Goal: Transaction & Acquisition: Book appointment/travel/reservation

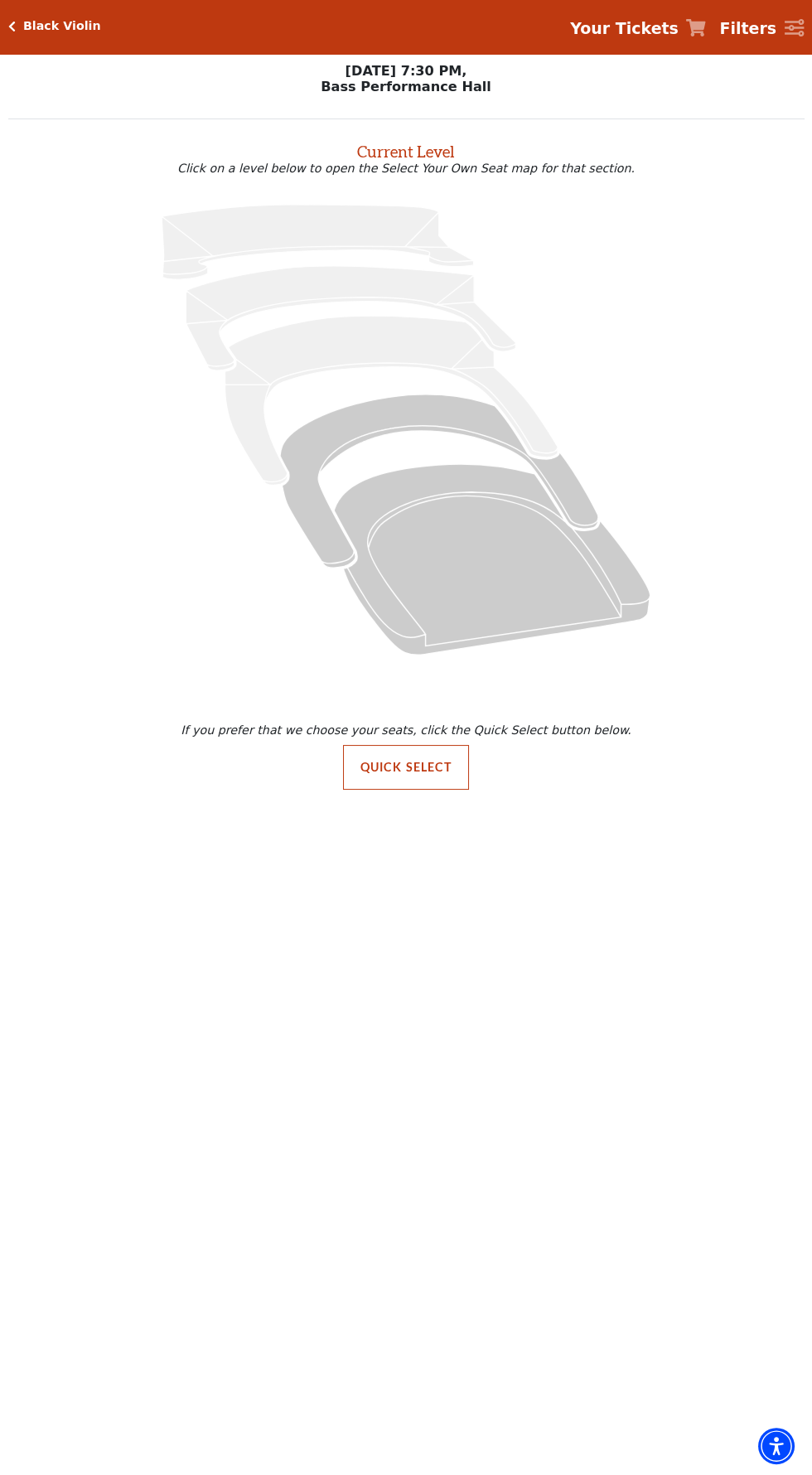
click at [304, 382] on icon at bounding box center [406, 429] width 757 height 478
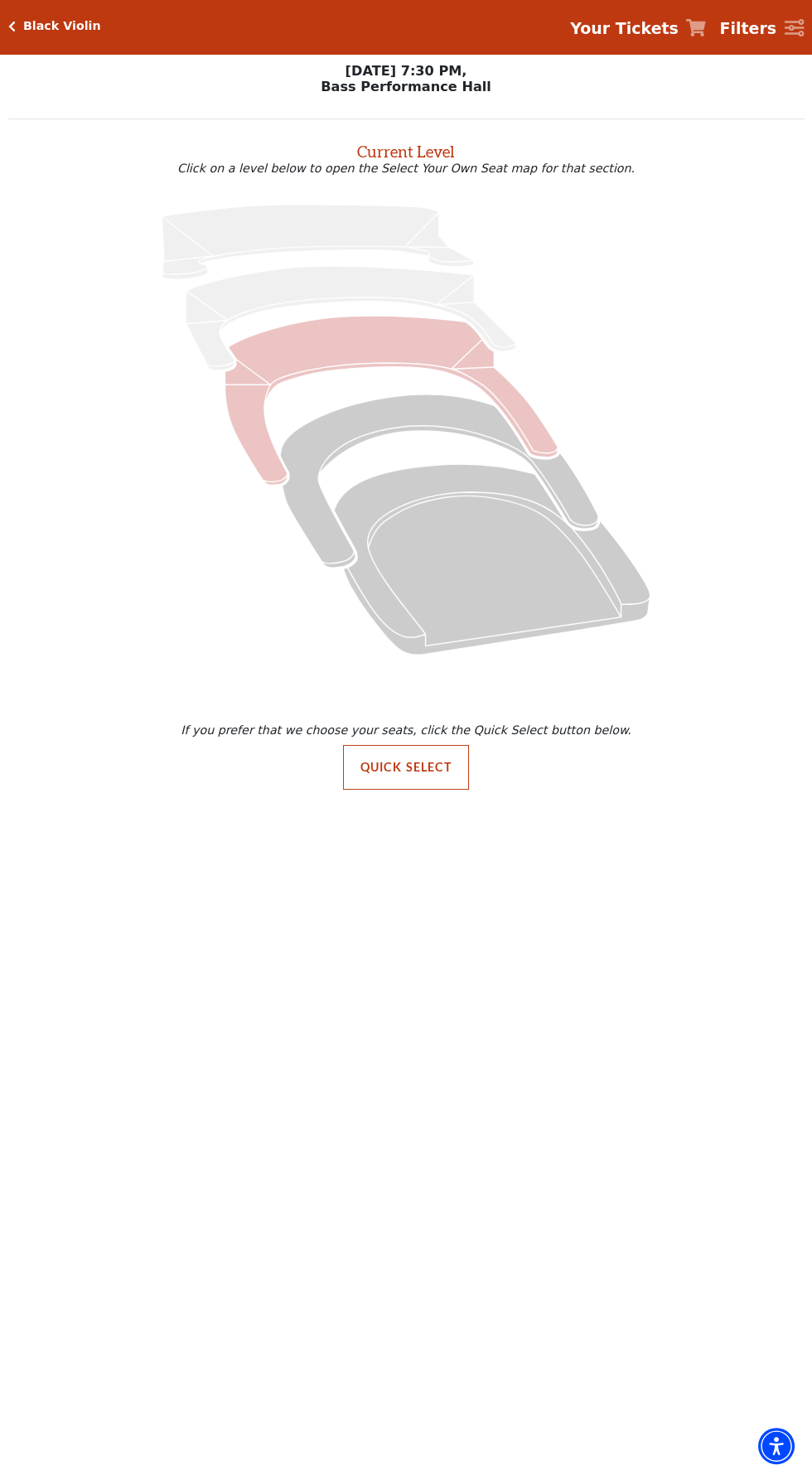
click at [273, 358] on icon "Mezzanine - Seats Available: 0" at bounding box center [392, 400] width 333 height 169
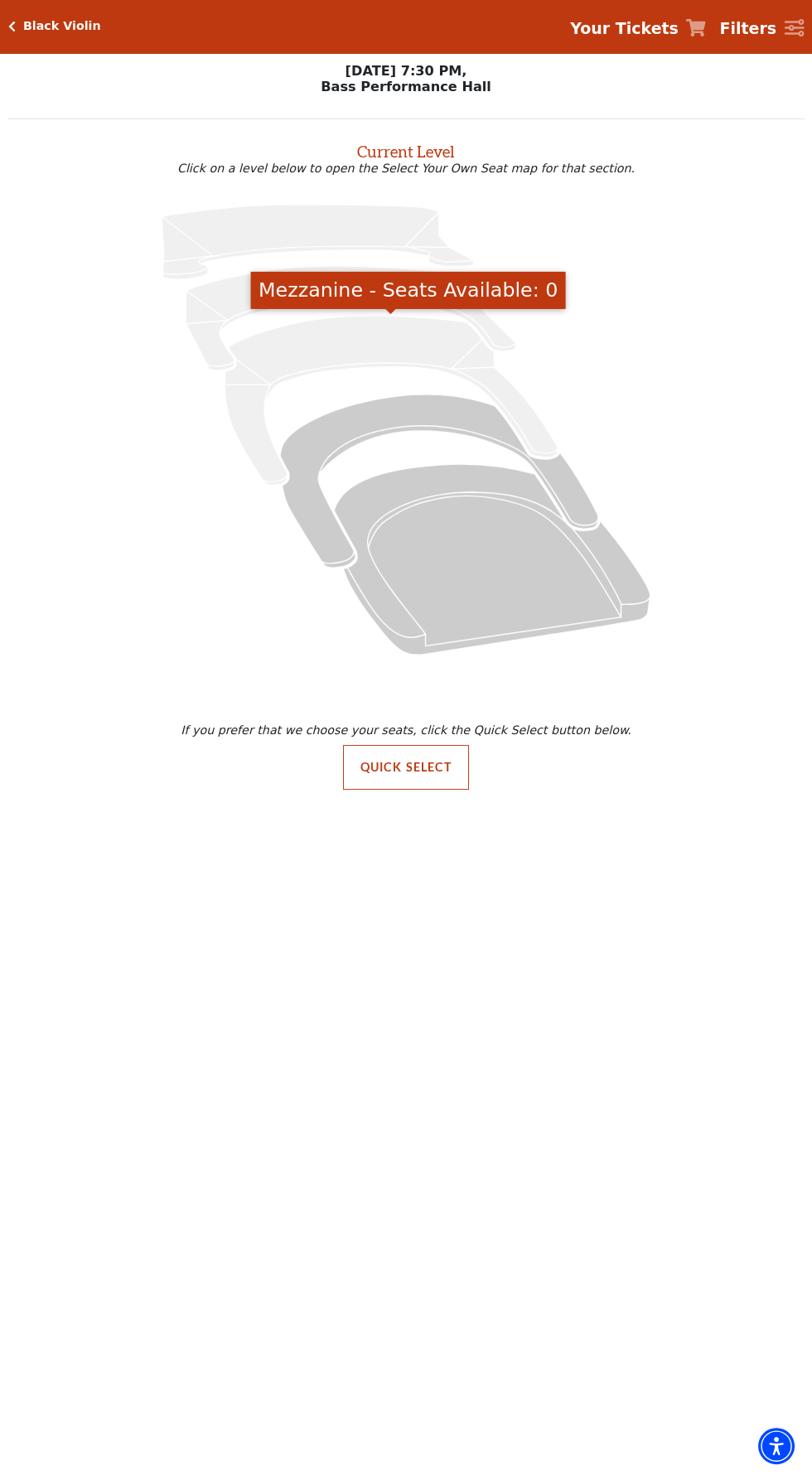
click at [333, 481] on icon at bounding box center [406, 429] width 757 height 478
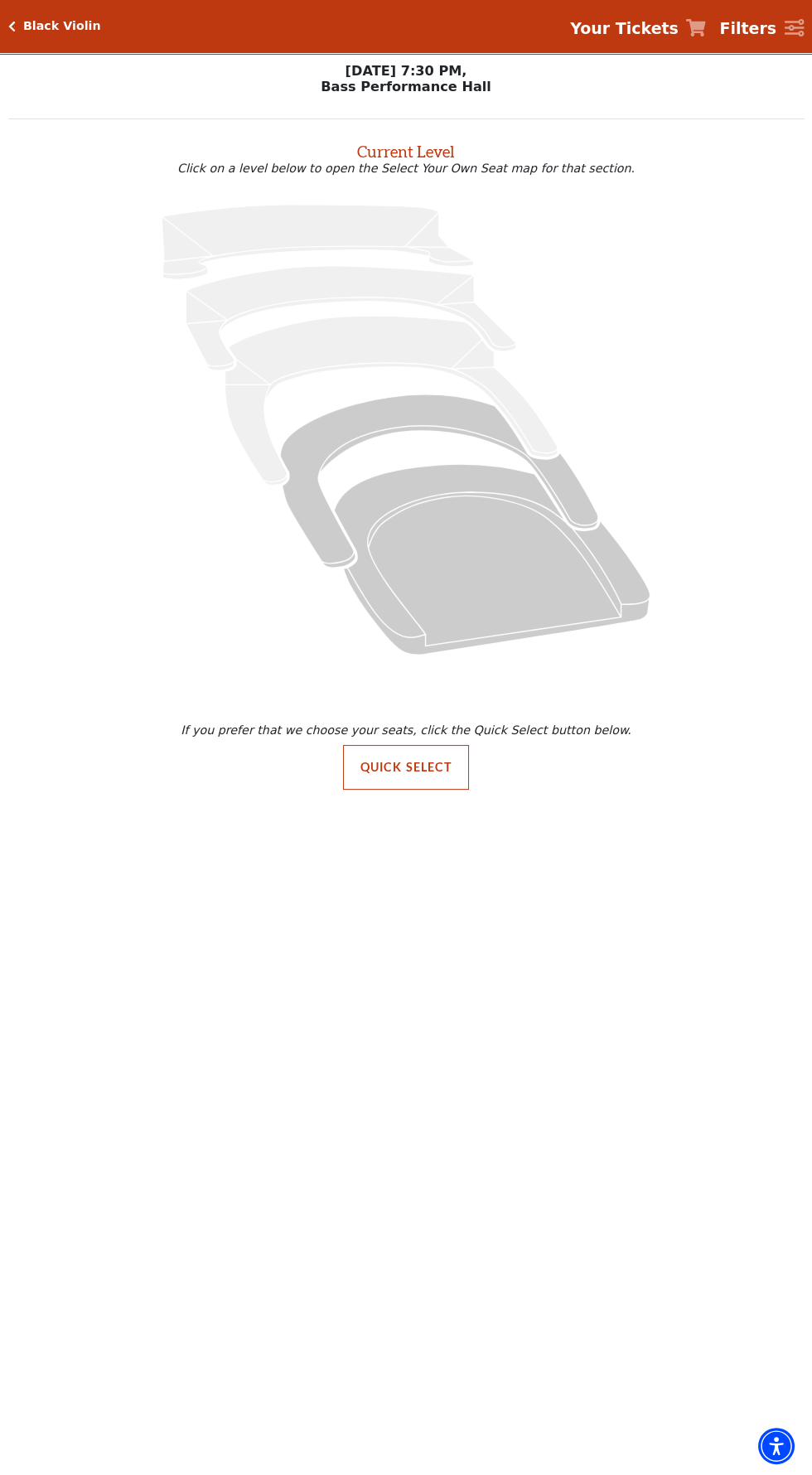
click at [339, 455] on icon at bounding box center [406, 429] width 757 height 478
click at [352, 486] on icon at bounding box center [406, 429] width 757 height 478
click at [333, 473] on icon at bounding box center [406, 429] width 757 height 478
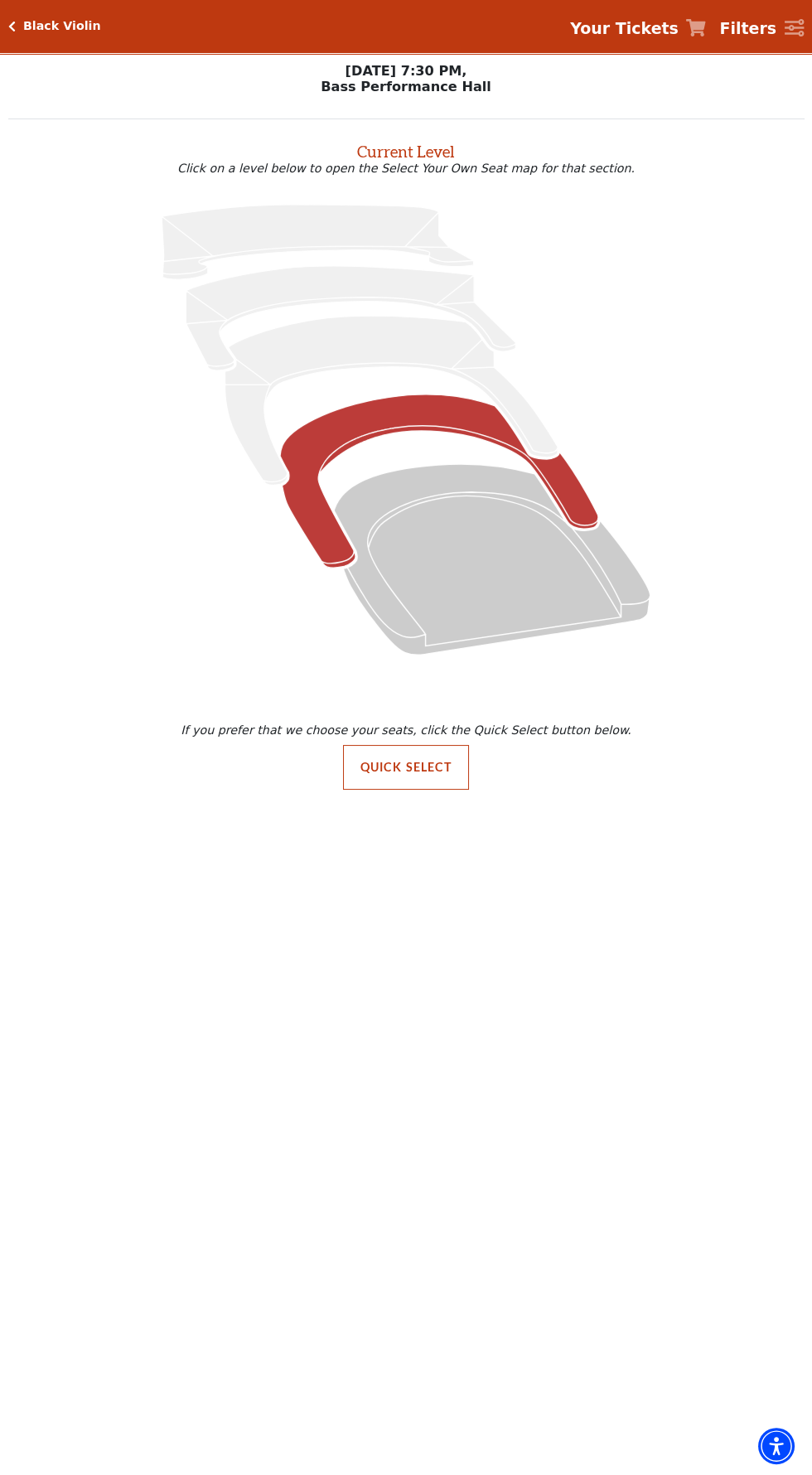
click at [370, 433] on icon "Box Tier - Seats Available: 73" at bounding box center [438, 480] width 318 height 173
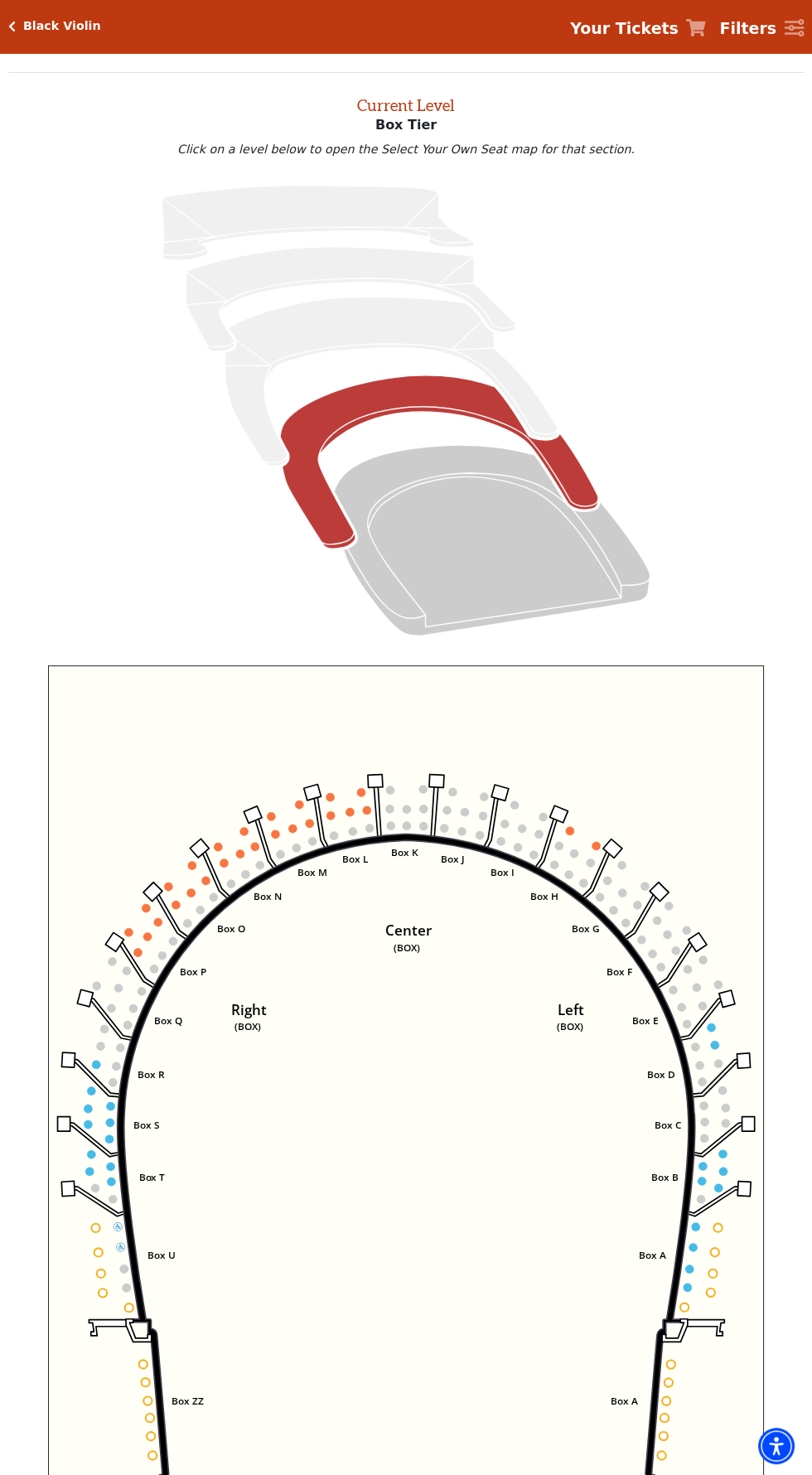
scroll to position [63, 0]
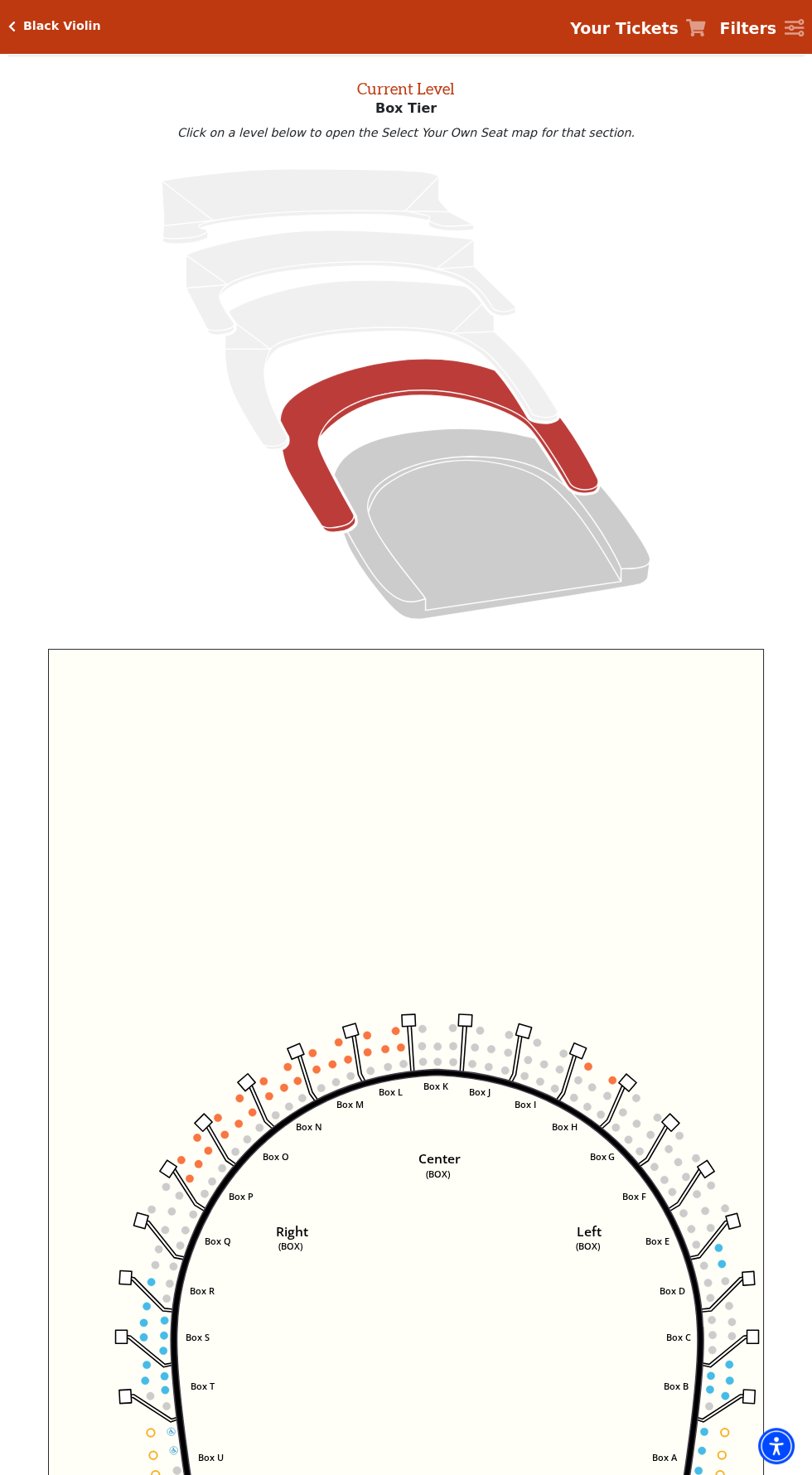
click at [403, 1064] on circle at bounding box center [403, 1064] width 8 height 8
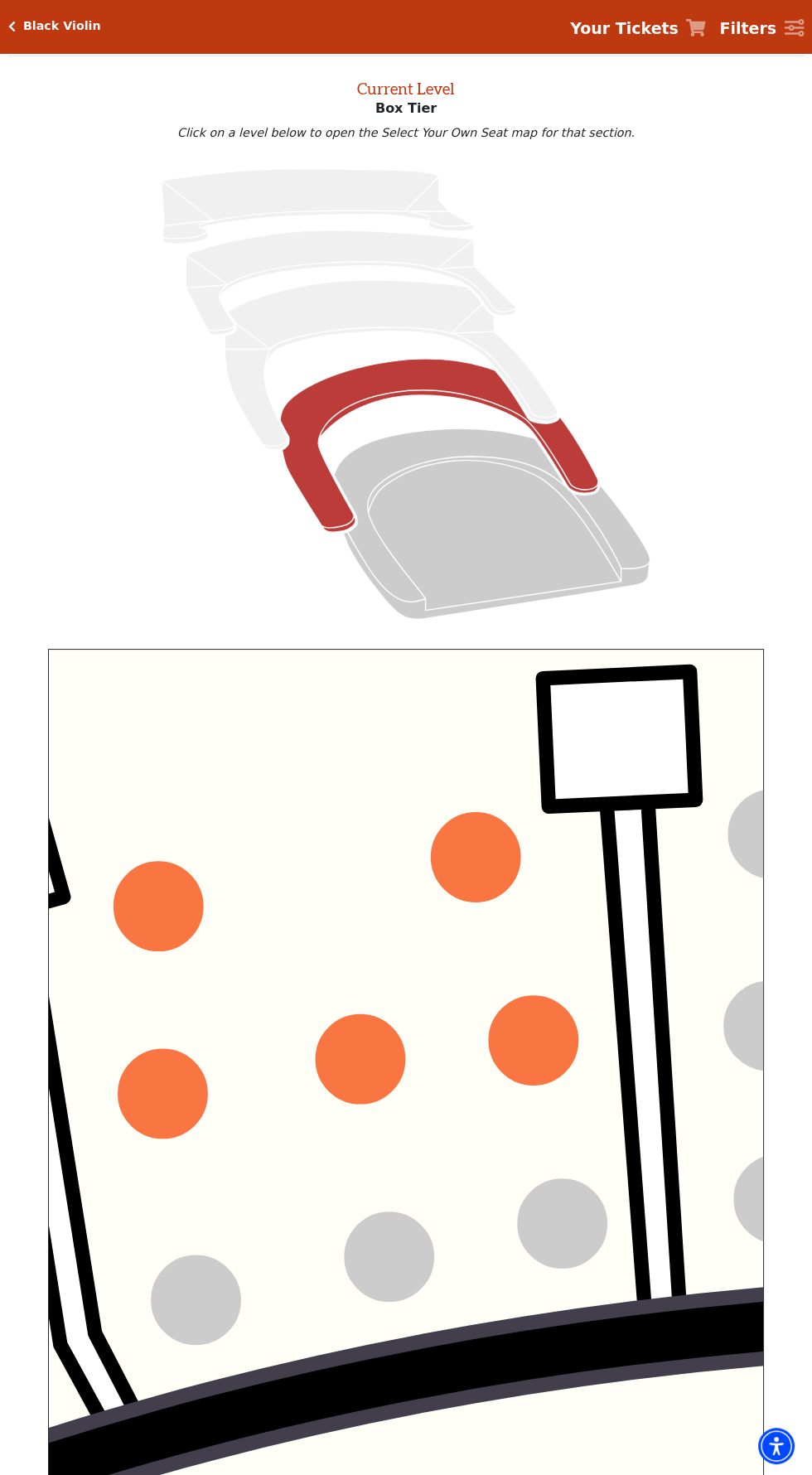
click at [551, 1024] on circle at bounding box center [534, 1041] width 87 height 87
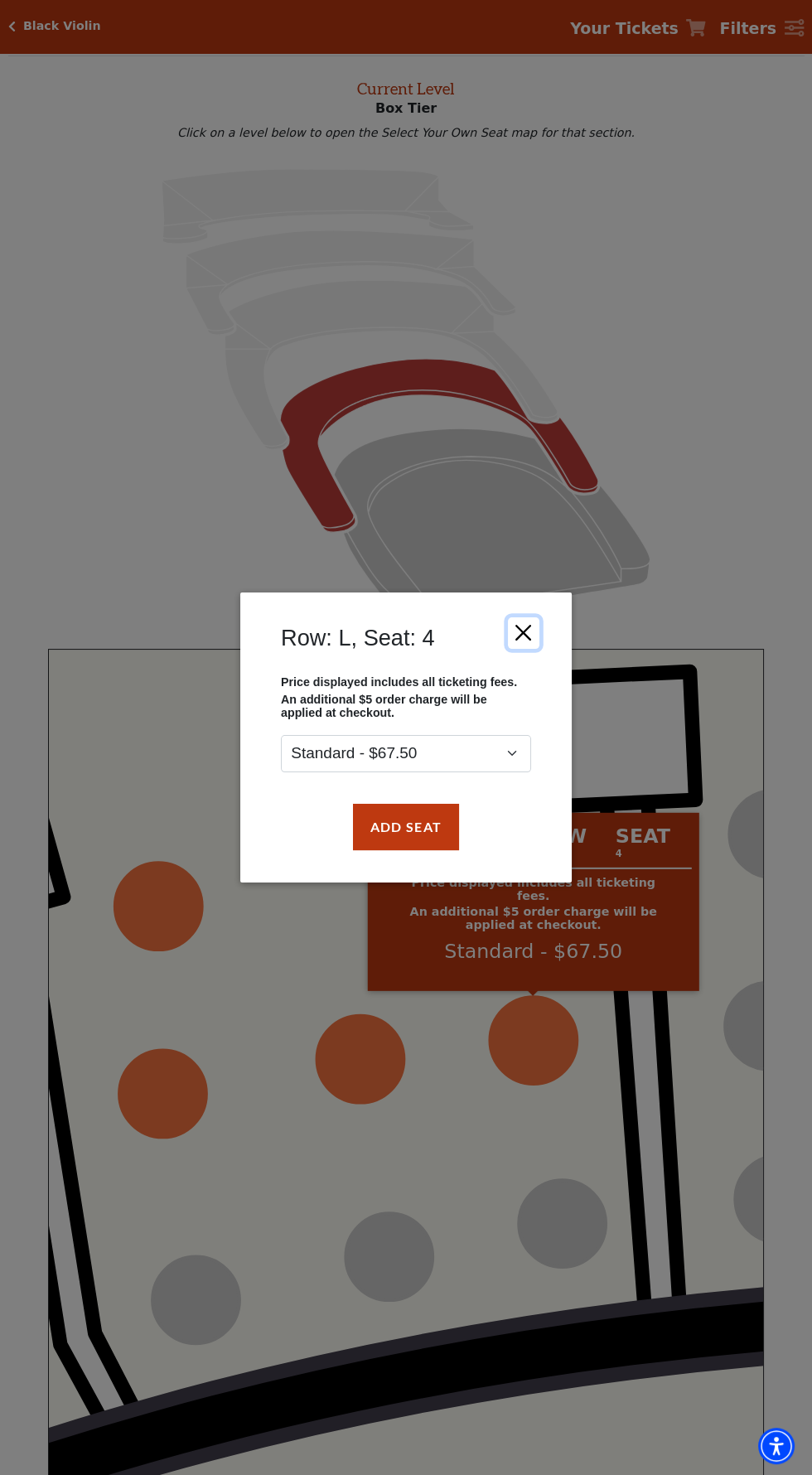
click at [528, 645] on button "Close" at bounding box center [523, 633] width 32 height 32
